Goal: Navigation & Orientation: Find specific page/section

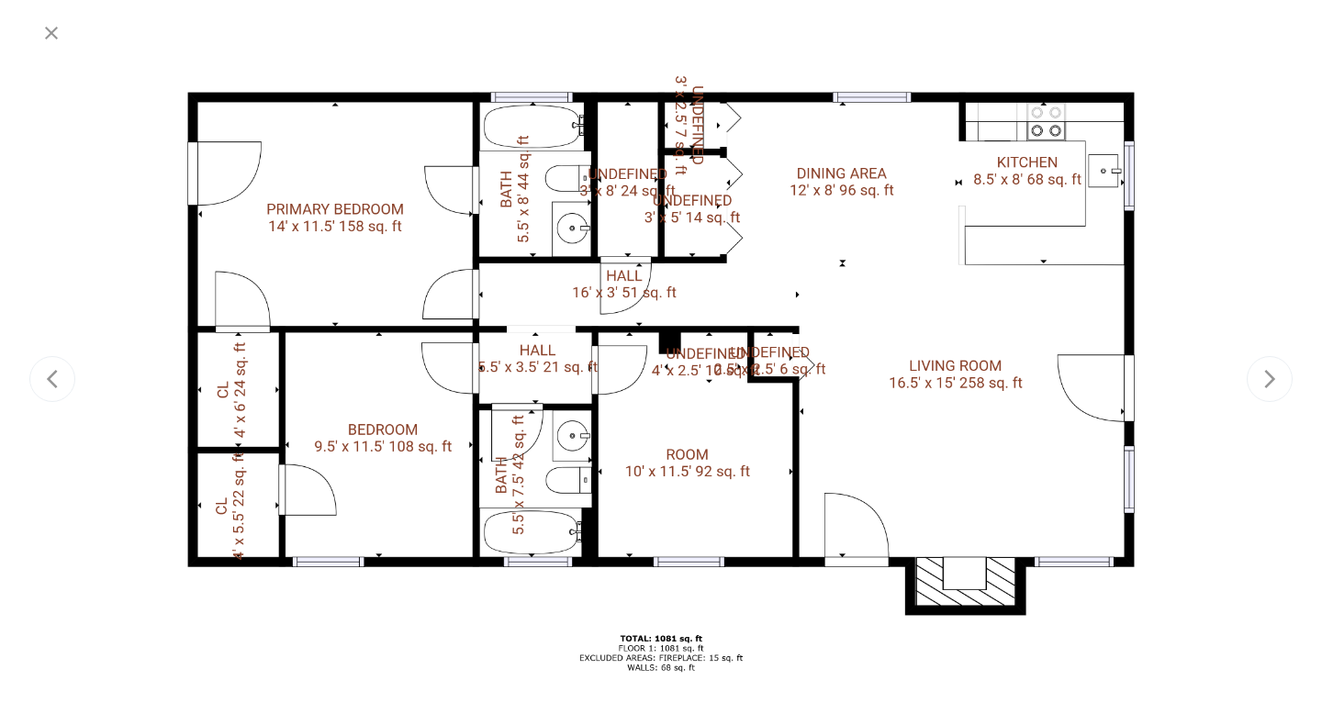
scroll to position [274, 0]
